Goal: Information Seeking & Learning: Learn about a topic

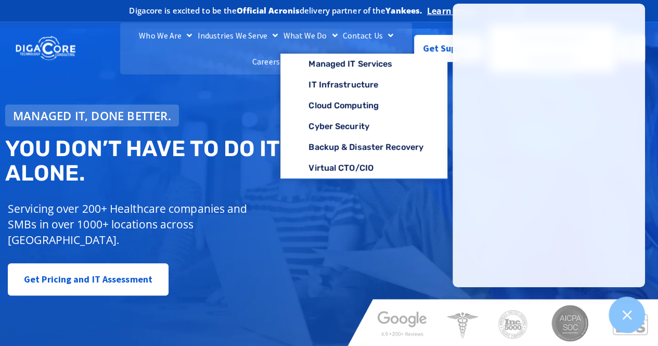
click at [173, 162] on h2 "You don’t have to do IT alone." at bounding box center [170, 161] width 331 height 48
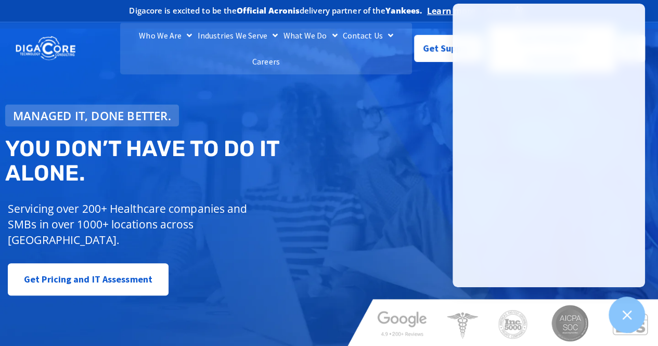
click at [307, 117] on div "Managed IT, done better." at bounding box center [170, 116] width 331 height 22
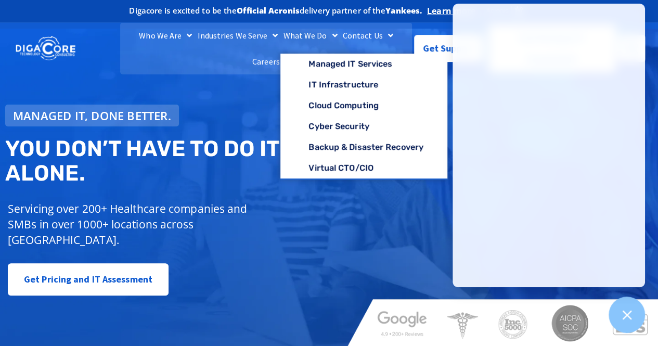
click at [298, 44] on link "What We Do" at bounding box center [309, 35] width 59 height 26
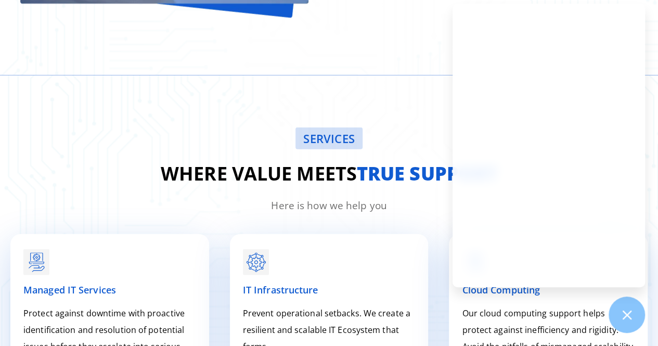
scroll to position [1260, 0]
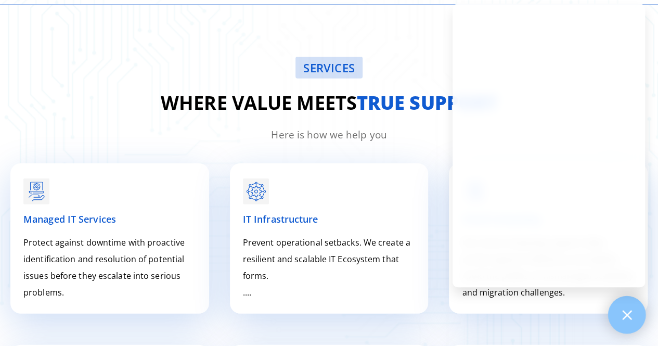
click at [630, 308] on icon at bounding box center [627, 315] width 14 height 14
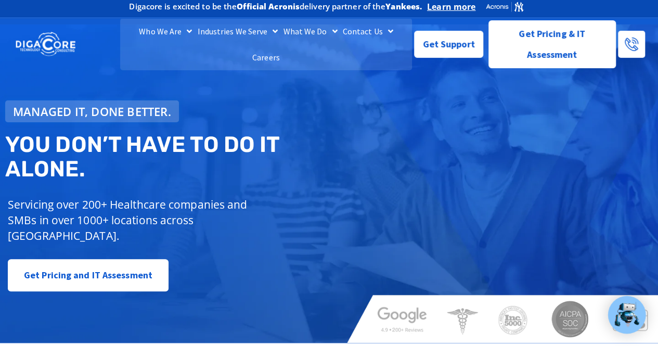
scroll to position [0, 0]
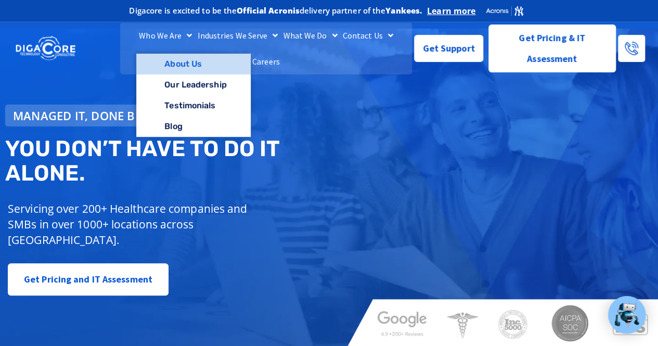
click at [164, 72] on link "About Us" at bounding box center [193, 64] width 114 height 21
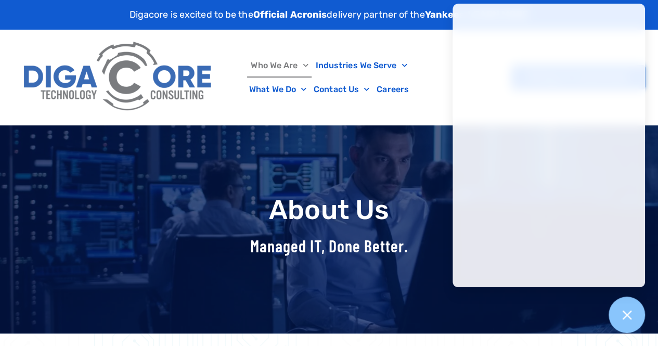
click at [218, 114] on div at bounding box center [118, 77] width 211 height 95
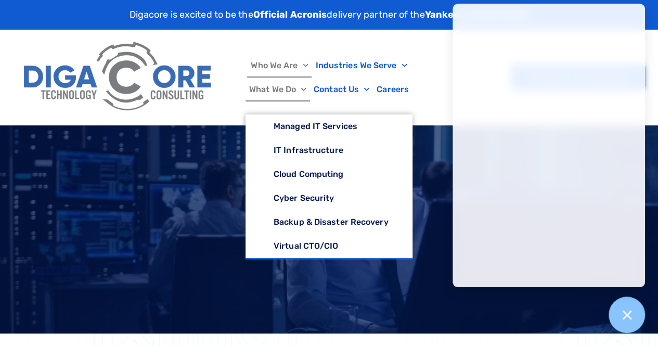
click at [275, 87] on link "What We Do" at bounding box center [277, 89] width 64 height 24
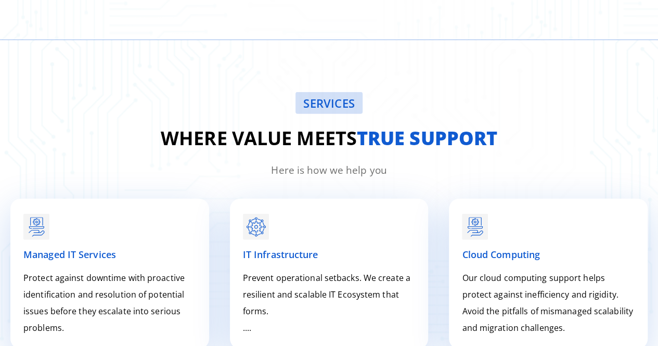
scroll to position [1260, 0]
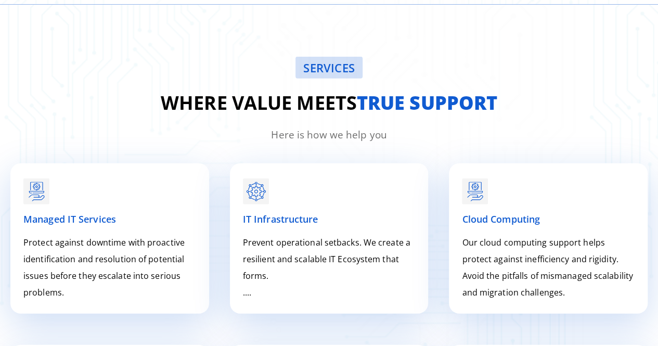
click at [339, 62] on span "SERVICES" at bounding box center [328, 67] width 51 height 11
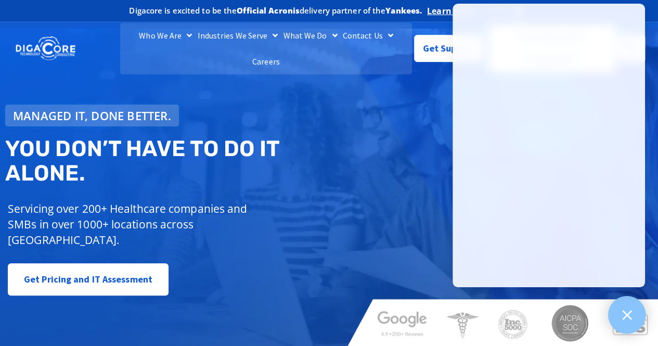
click at [628, 319] on icon at bounding box center [627, 315] width 14 height 14
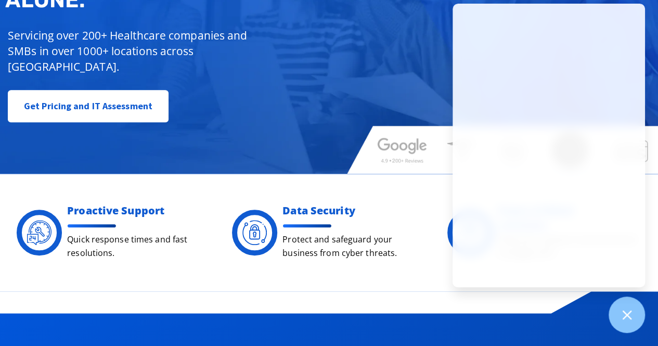
scroll to position [346, 0]
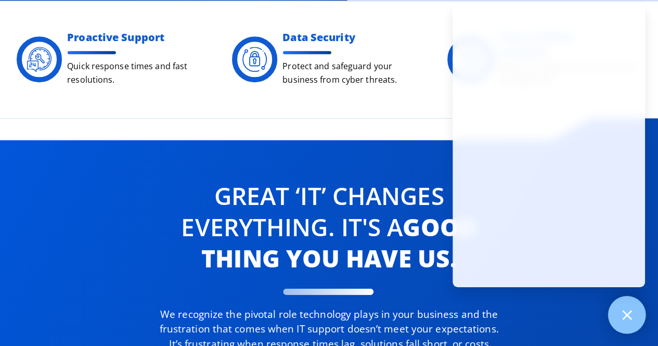
click at [630, 316] on icon at bounding box center [627, 315] width 14 height 14
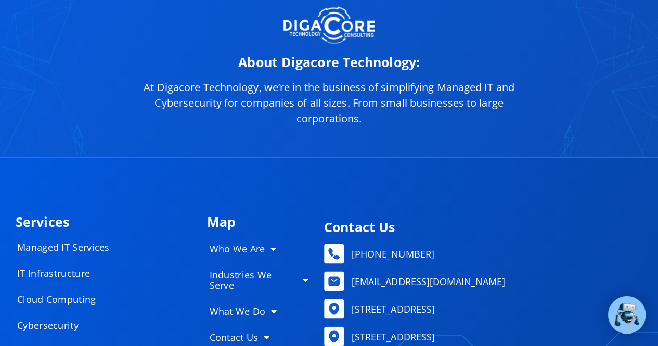
scroll to position [5027, 0]
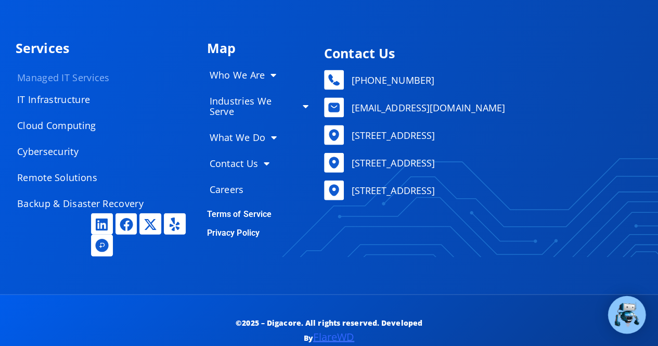
click at [73, 67] on link "Managed IT Services" at bounding box center [85, 77] width 156 height 21
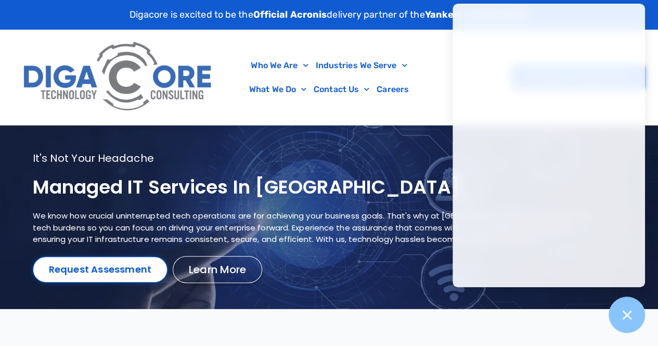
scroll to position [173, 0]
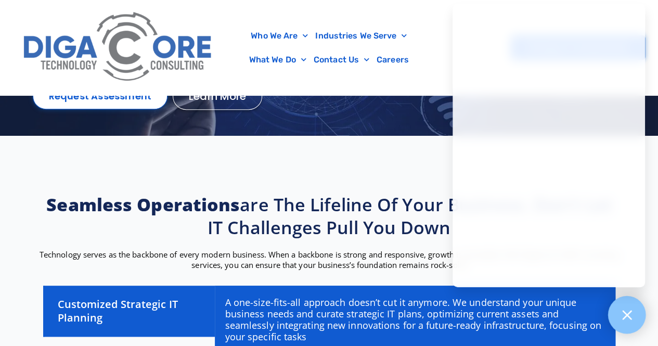
click at [635, 317] on div at bounding box center [627, 315] width 38 height 38
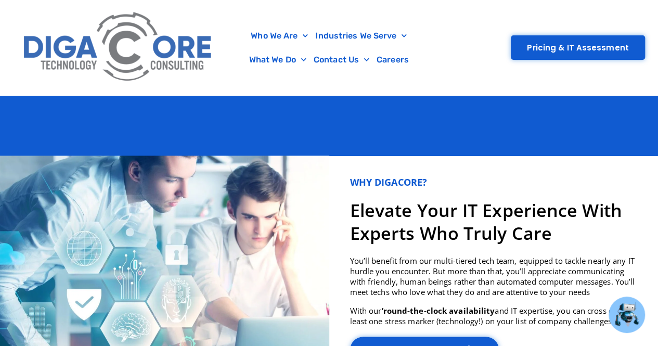
scroll to position [2600, 0]
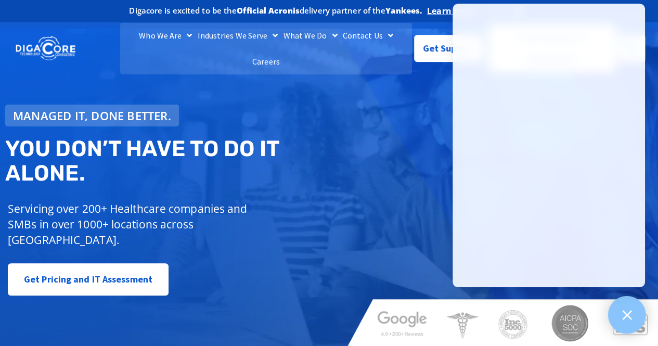
click at [632, 315] on icon at bounding box center [627, 315] width 14 height 14
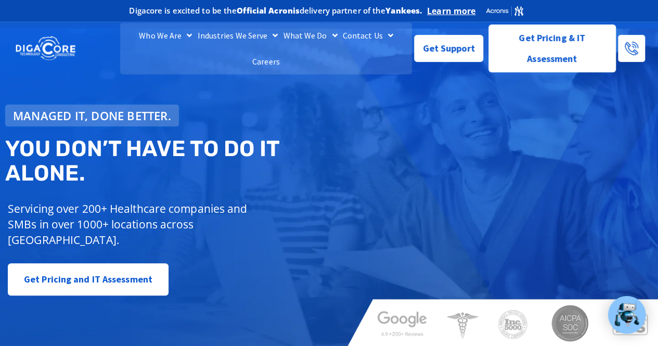
click at [212, 126] on div "Managed IT, done better. You don’t have to do IT alone. Servicing over 200+ Hea…" at bounding box center [170, 199] width 341 height 201
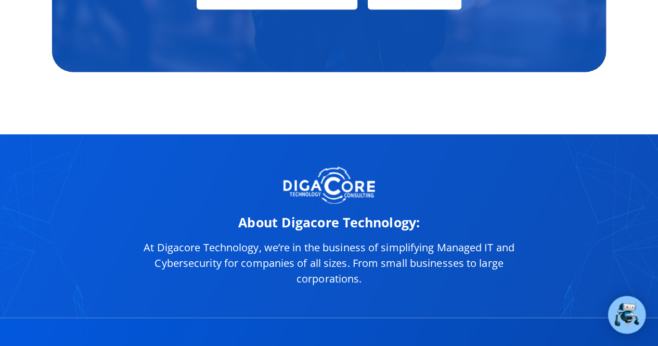
scroll to position [4866, 0]
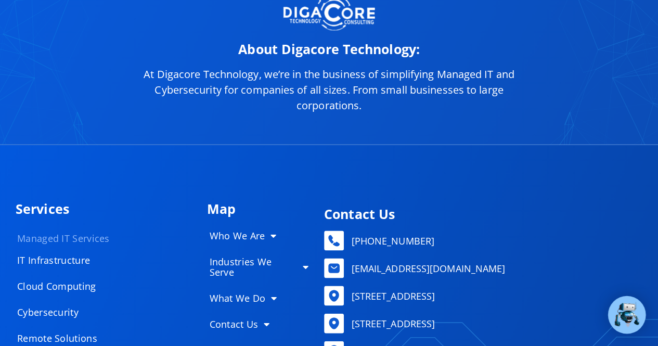
click at [88, 227] on link "Managed IT Services" at bounding box center [85, 237] width 156 height 21
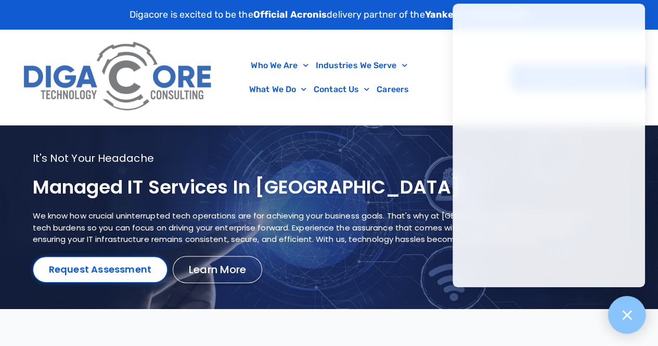
click at [616, 317] on div at bounding box center [627, 315] width 38 height 38
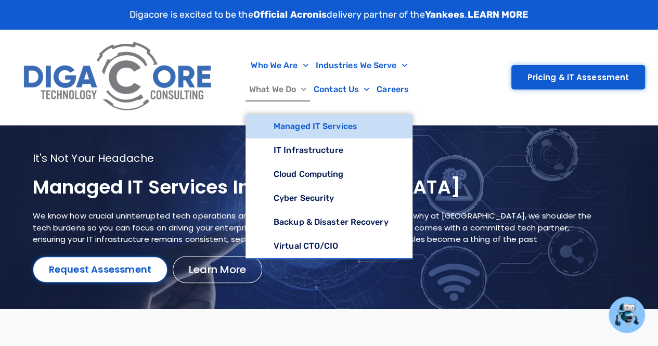
click at [280, 89] on link "What We Do" at bounding box center [277, 89] width 64 height 24
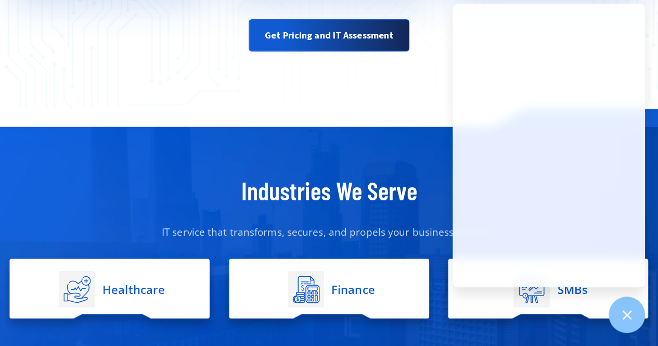
scroll to position [2299, 0]
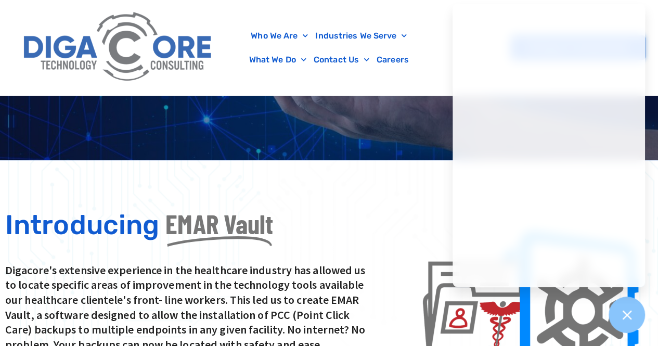
scroll to position [346, 0]
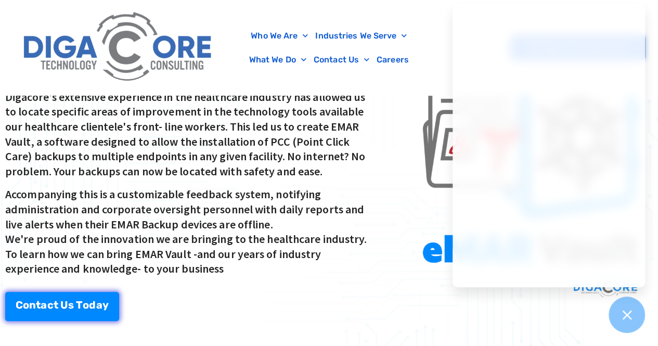
drag, startPoint x: 635, startPoint y: 317, endPoint x: 583, endPoint y: 298, distance: 55.1
click at [635, 317] on div at bounding box center [626, 314] width 36 height 36
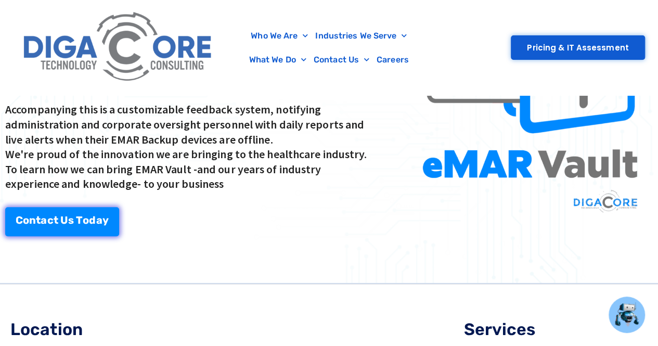
scroll to position [258, 0]
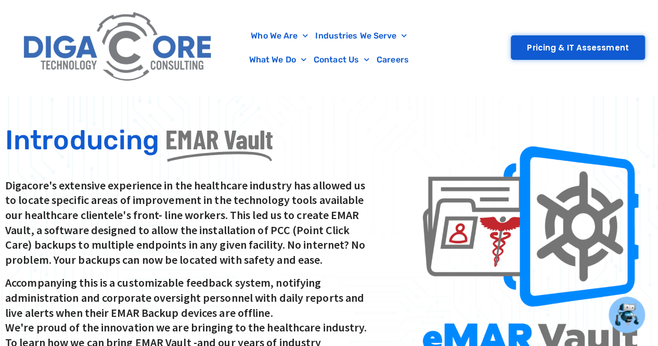
click at [109, 56] on img at bounding box center [118, 47] width 200 height 85
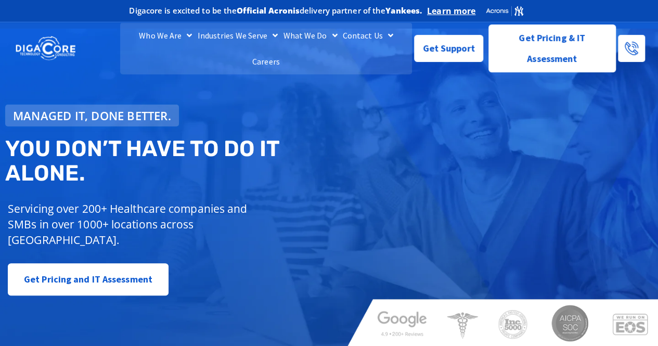
click at [135, 207] on p "Servicing over 200+ Healthcare companies and SMBs in over 1000+ locations acros…" at bounding box center [142, 224] width 268 height 47
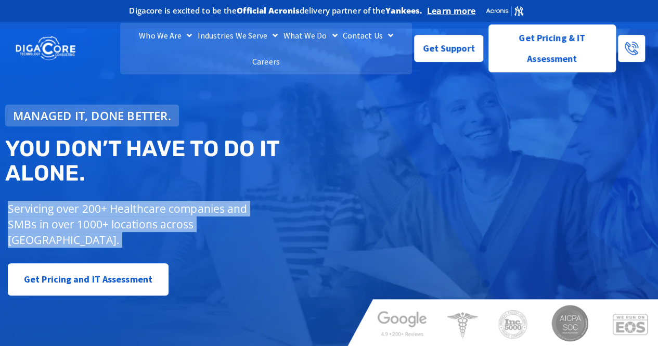
click at [135, 207] on p "Servicing over 200+ Healthcare companies and SMBs in over 1000+ locations acros…" at bounding box center [142, 224] width 268 height 47
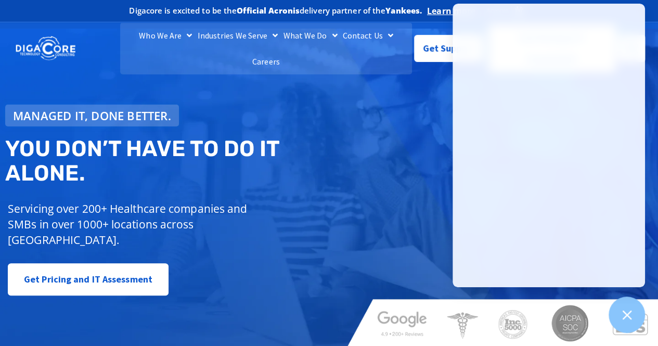
click at [166, 209] on p "Servicing over 200+ Healthcare companies and SMBs in over 1000+ locations acros…" at bounding box center [142, 224] width 268 height 47
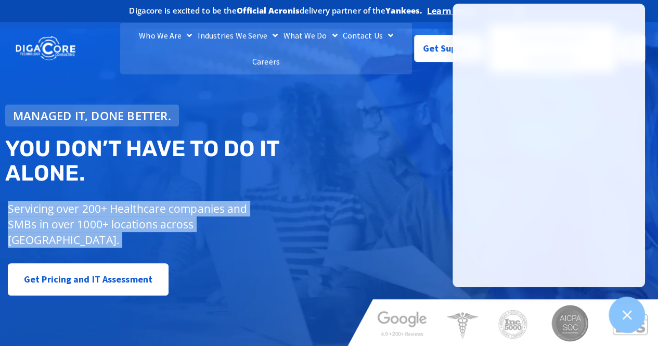
click at [166, 209] on p "Servicing over 200+ Healthcare companies and SMBs in over 1000+ locations acros…" at bounding box center [142, 224] width 268 height 47
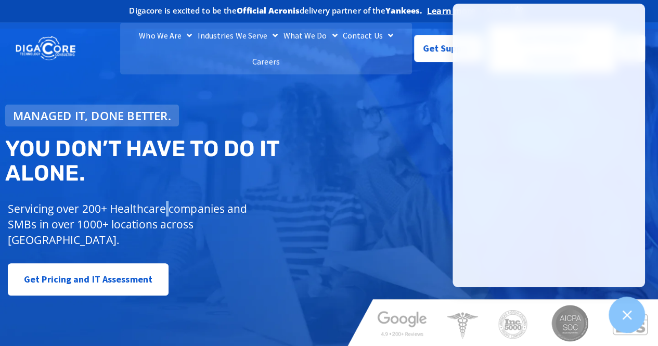
click at [166, 209] on p "Servicing over 200+ Healthcare companies and SMBs in over 1000+ locations acros…" at bounding box center [142, 224] width 268 height 47
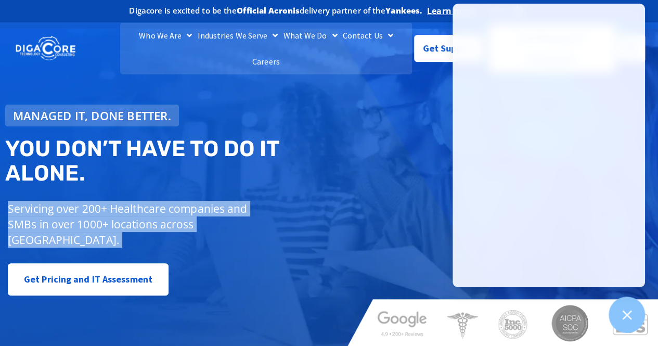
click at [166, 209] on p "Servicing over 200+ Healthcare companies and SMBs in over 1000+ locations acros…" at bounding box center [142, 224] width 268 height 47
click at [170, 204] on p "Servicing over 200+ Healthcare companies and SMBs in over 1000+ locations acros…" at bounding box center [142, 224] width 268 height 47
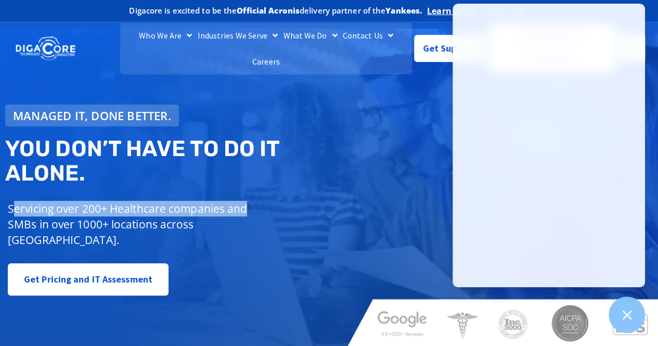
drag, startPoint x: 16, startPoint y: 199, endPoint x: 249, endPoint y: 200, distance: 233.0
click at [249, 201] on p "Servicing over 200+ Healthcare companies and SMBs in over 1000+ locations acros…" at bounding box center [142, 224] width 268 height 47
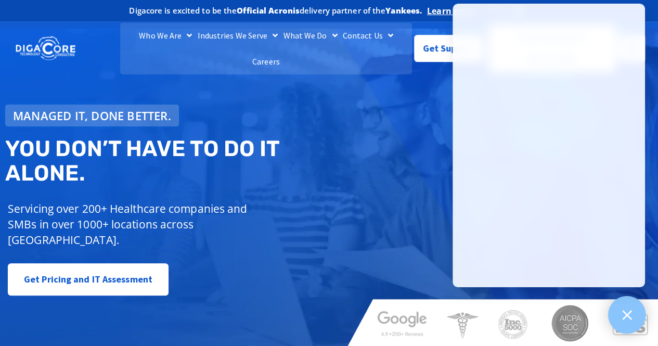
click at [629, 313] on icon at bounding box center [626, 314] width 9 height 9
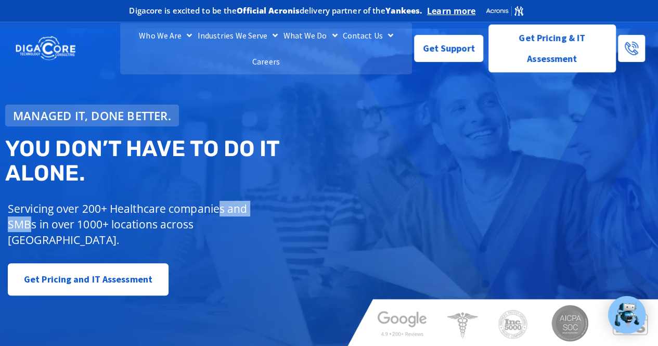
drag, startPoint x: 32, startPoint y: 213, endPoint x: 218, endPoint y: 205, distance: 185.8
click at [218, 205] on p "Servicing over 200+ Healthcare companies and SMBs in over 1000+ locations acros…" at bounding box center [142, 224] width 268 height 47
